Goal: Check status

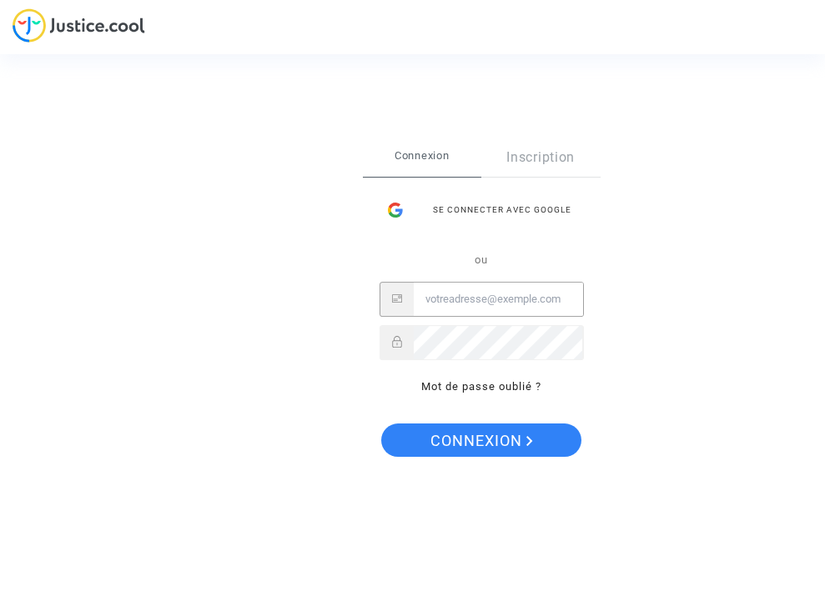
click at [463, 308] on input "Email" at bounding box center [498, 299] width 169 height 33
type input "lapetitefontainedu53@gmail.com"
click at [480, 440] on button "Connexion" at bounding box center [481, 440] width 200 height 33
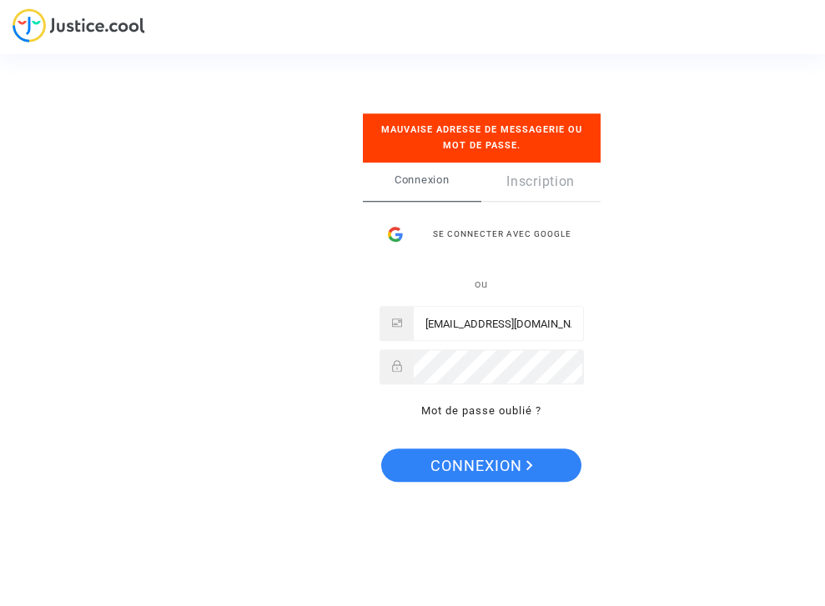
click at [459, 471] on span "Connexion" at bounding box center [481, 466] width 103 height 35
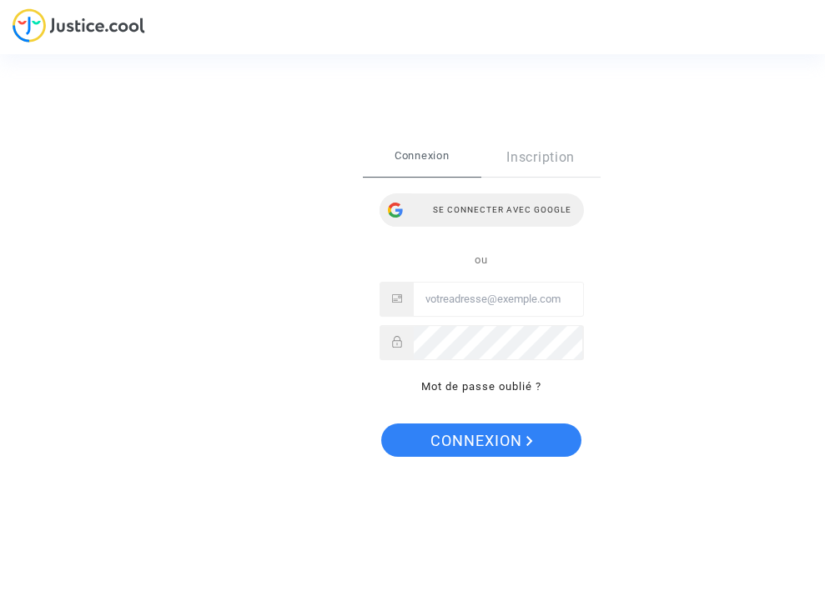
click at [478, 203] on div "Se connecter avec Google" at bounding box center [481, 209] width 204 height 33
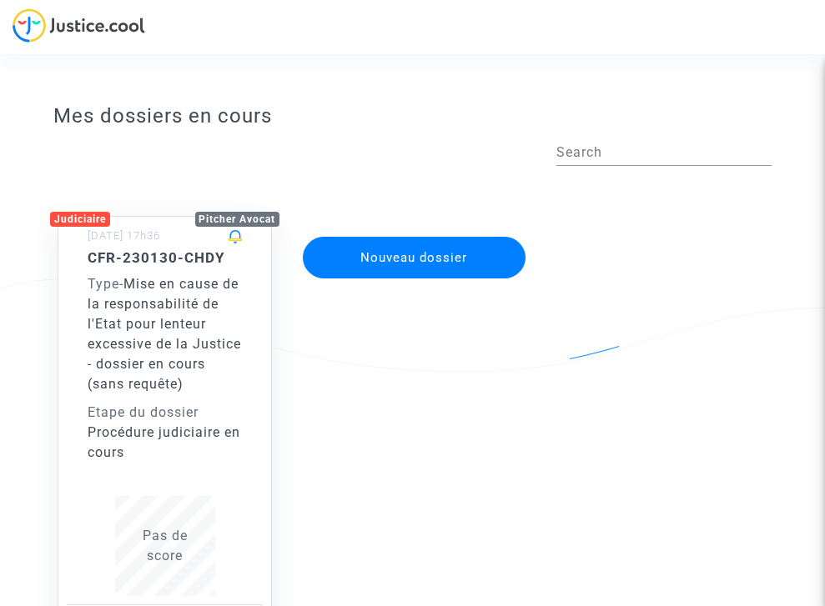
click at [153, 312] on div "Type - Mise en cause de la responsabilité de l'Etat pour lenteur excessive de l…" at bounding box center [165, 334] width 154 height 120
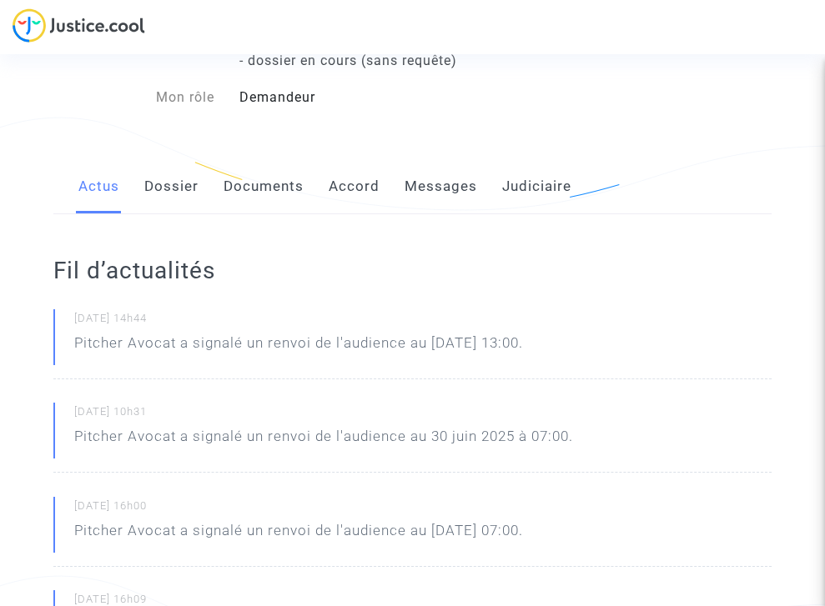
scroll to position [163, 0]
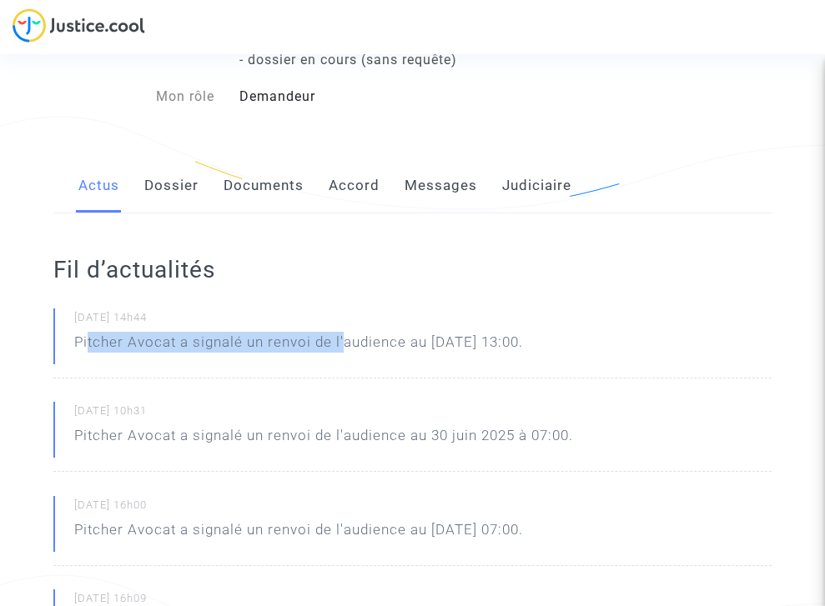
drag, startPoint x: 88, startPoint y: 339, endPoint x: 345, endPoint y: 342, distance: 256.8
click at [344, 341] on p "Pitcher Avocat a signalé un renvoi de l'audience au 8 sept. 2025 à 13:00." at bounding box center [298, 346] width 449 height 29
click at [345, 342] on p "Pitcher Avocat a signalé un renvoi de l'audience au 8 sept. 2025 à 13:00." at bounding box center [298, 346] width 449 height 29
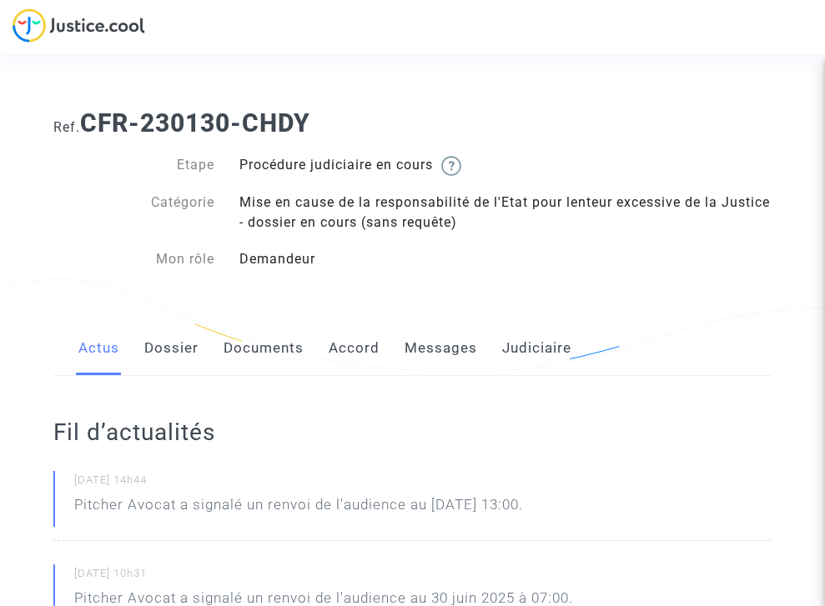
scroll to position [0, 0]
